Goal: Task Accomplishment & Management: Manage account settings

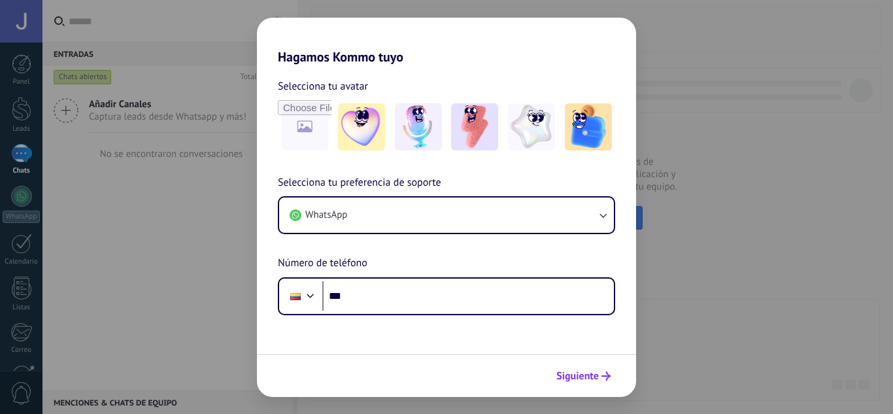
click at [597, 384] on button "Siguiente" at bounding box center [583, 376] width 66 height 22
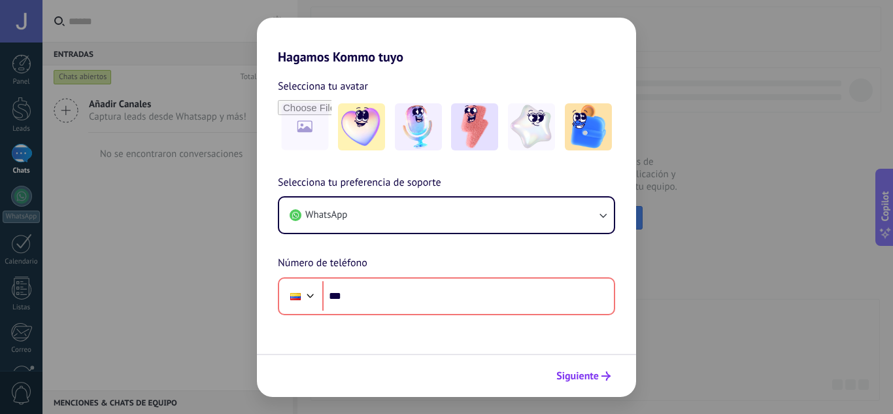
click at [599, 379] on button "Siguiente" at bounding box center [583, 376] width 66 height 22
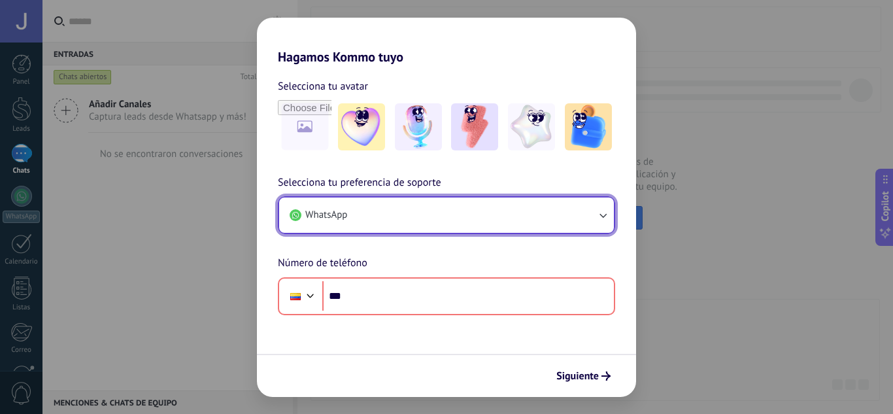
click at [335, 223] on button "WhatsApp" at bounding box center [446, 214] width 335 height 35
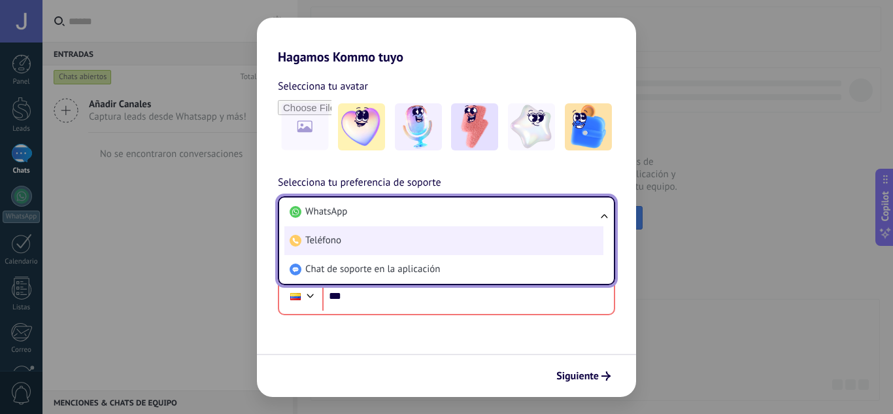
click at [338, 237] on span "Teléfono" at bounding box center [323, 240] width 36 height 13
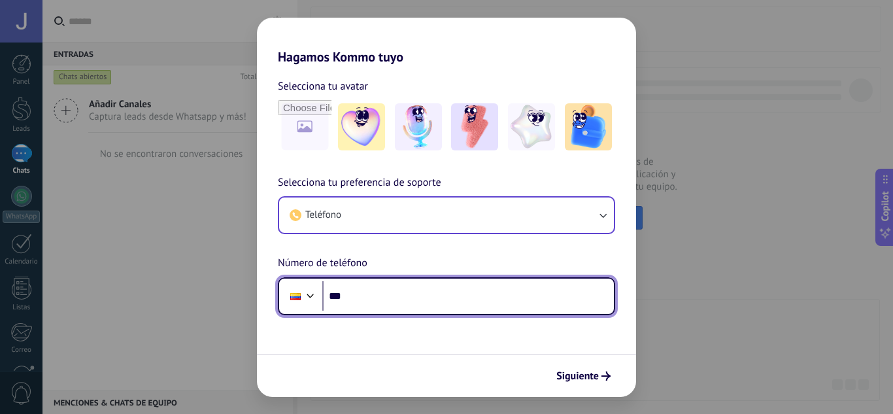
click at [379, 298] on input "***" at bounding box center [468, 296] width 292 height 30
type input "**********"
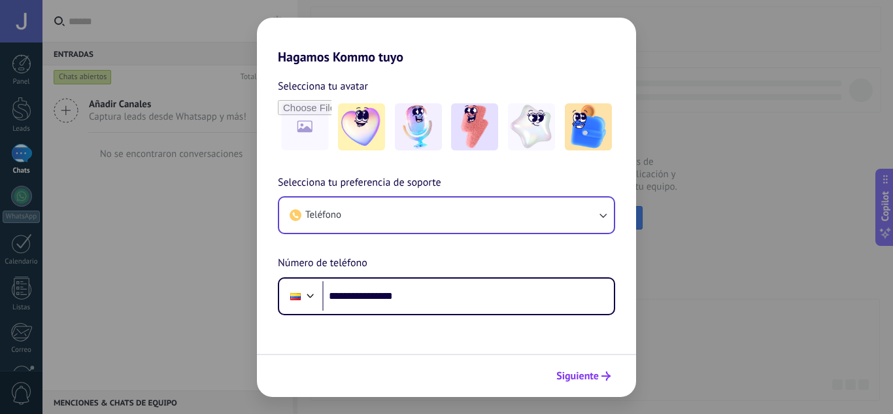
click at [590, 386] on div "Siguiente" at bounding box center [446, 375] width 379 height 43
click at [590, 386] on button "Siguiente" at bounding box center [583, 376] width 66 height 22
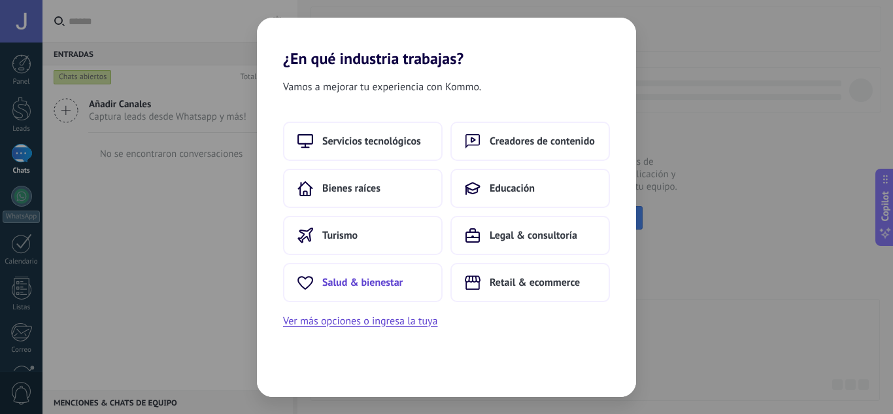
click at [370, 273] on button "Salud & bienestar" at bounding box center [362, 282] width 159 height 39
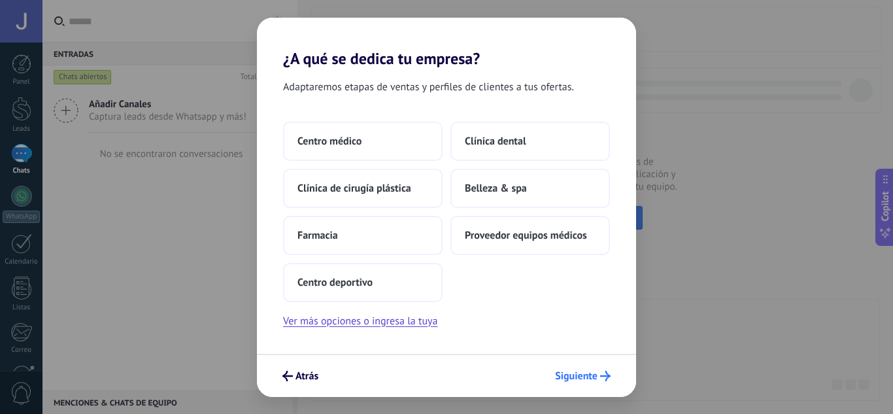
click at [590, 371] on span "Siguiente" at bounding box center [576, 375] width 42 height 9
click at [413, 279] on button "Centro deportivo" at bounding box center [362, 282] width 159 height 39
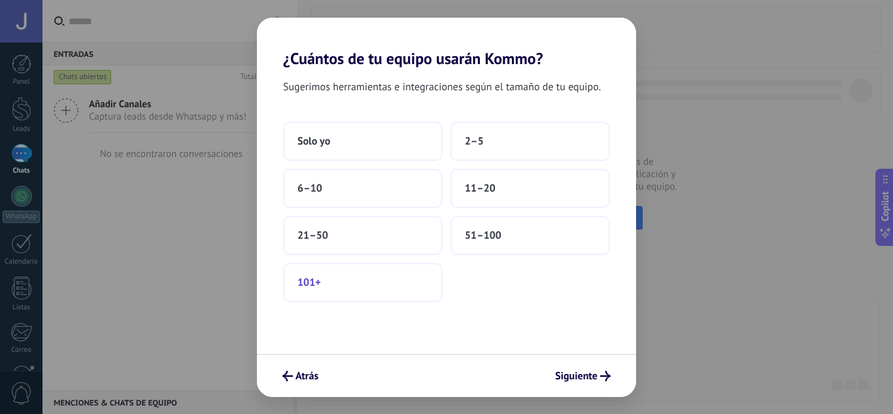
click at [396, 273] on button "101+" at bounding box center [362, 282] width 159 height 39
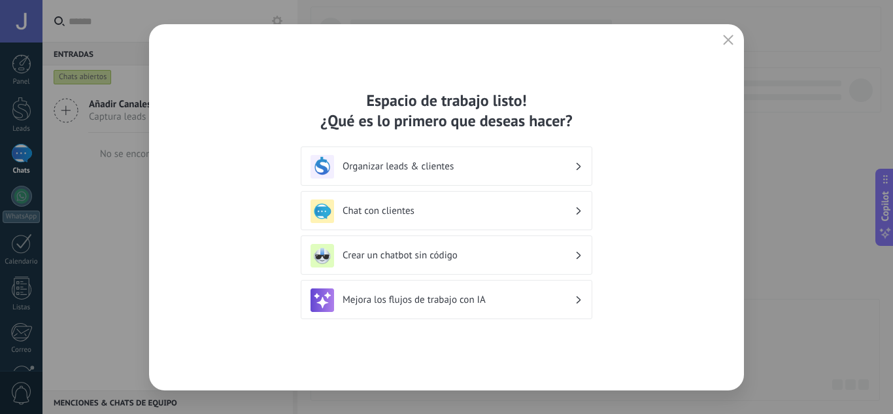
click at [724, 39] on button "button" at bounding box center [728, 40] width 17 height 18
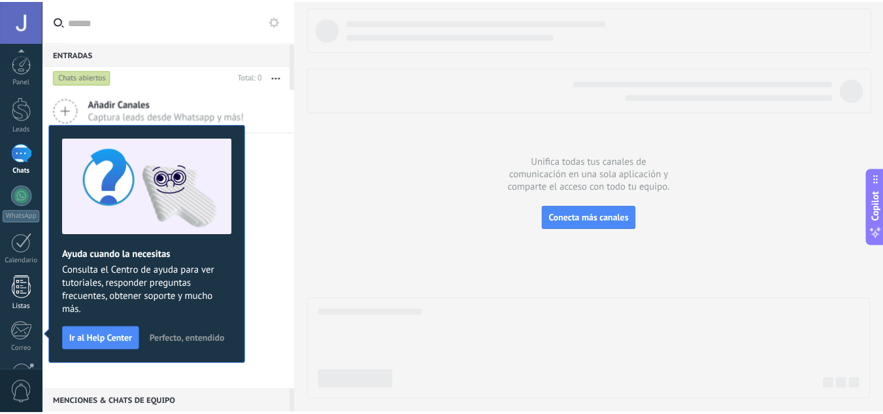
scroll to position [130, 0]
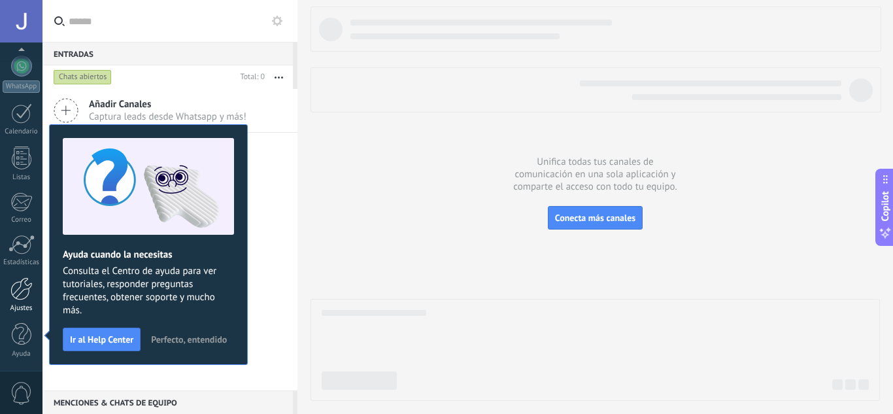
click at [27, 295] on div at bounding box center [21, 288] width 22 height 23
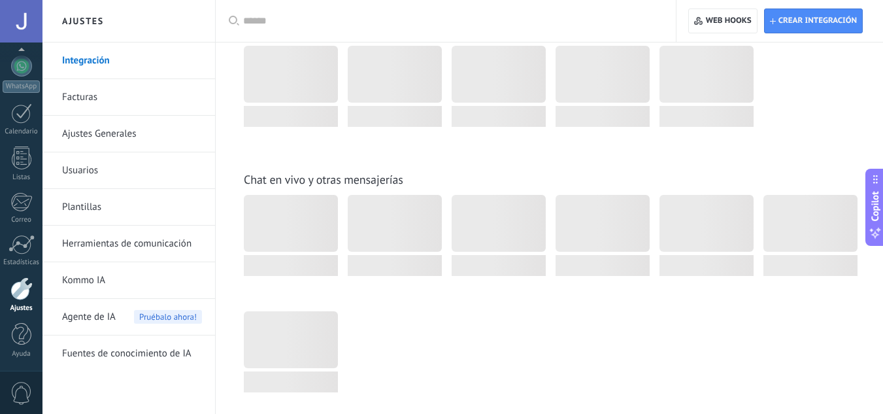
scroll to position [756, 0]
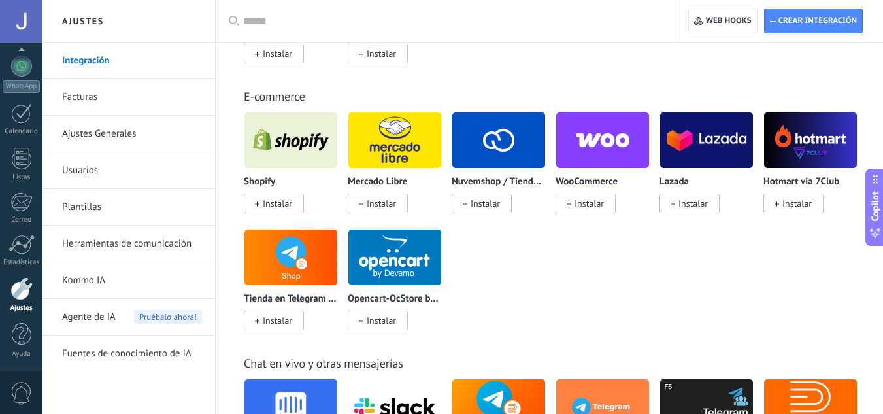
click at [85, 155] on link "Usuarios" at bounding box center [132, 170] width 140 height 37
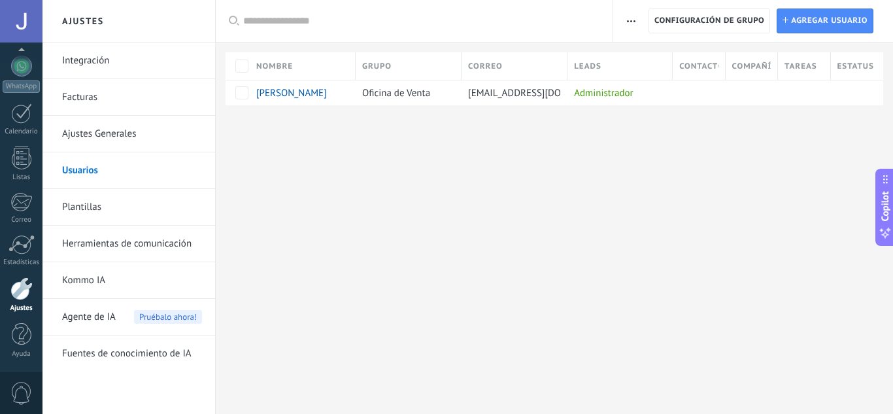
click at [633, 20] on icon "button" at bounding box center [631, 21] width 8 height 2
click at [633, 20] on use "button" at bounding box center [631, 21] width 8 height 2
click at [22, 26] on div at bounding box center [21, 21] width 42 height 42
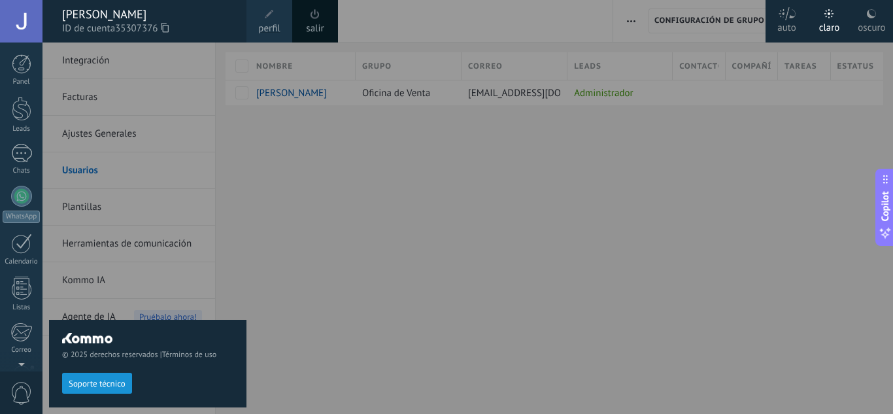
click at [308, 19] on div "salir" at bounding box center [315, 21] width 46 height 42
